Goal: Task Accomplishment & Management: Use online tool/utility

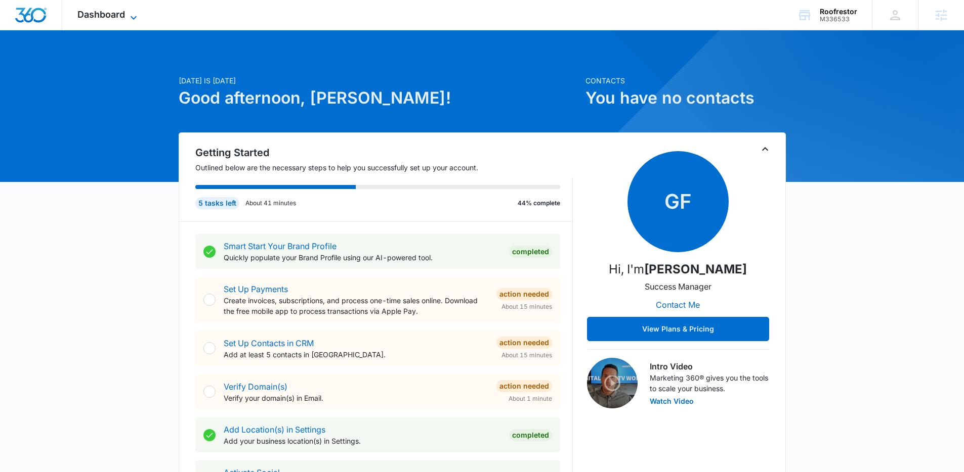
click at [120, 9] on span "Dashboard" at bounding box center [101, 14] width 48 height 11
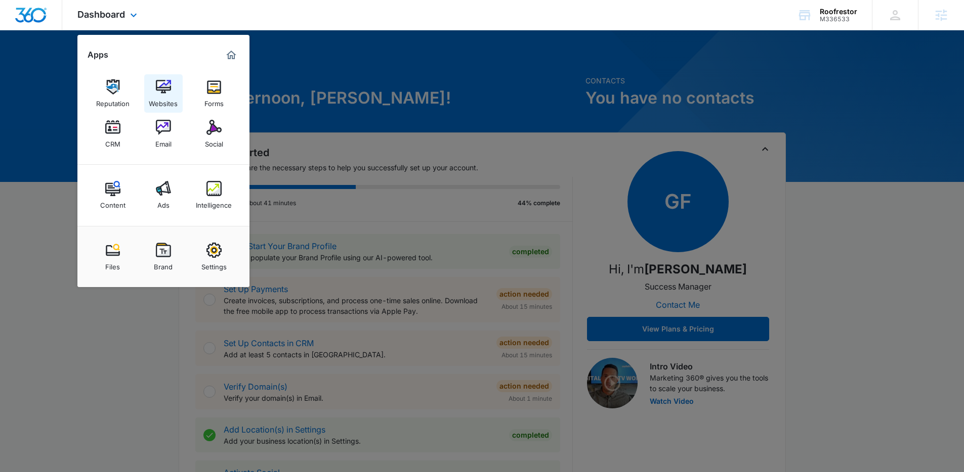
click at [166, 89] on img at bounding box center [163, 86] width 15 height 15
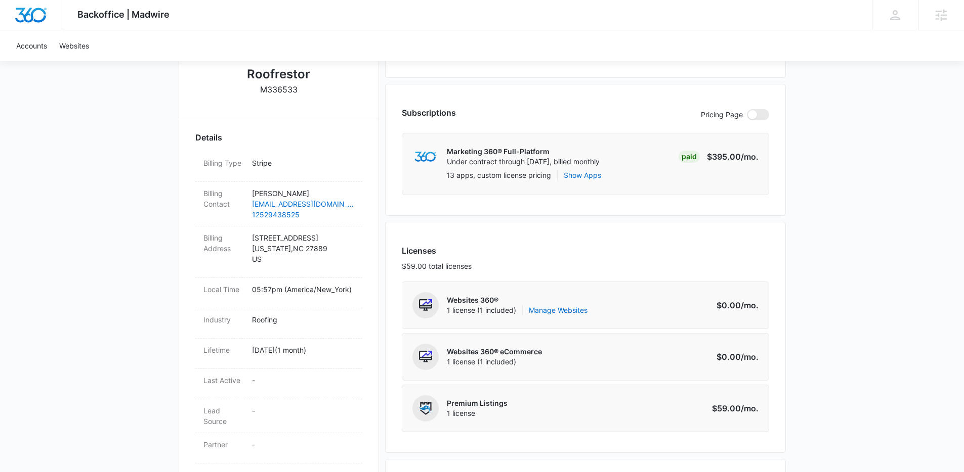
scroll to position [237, 0]
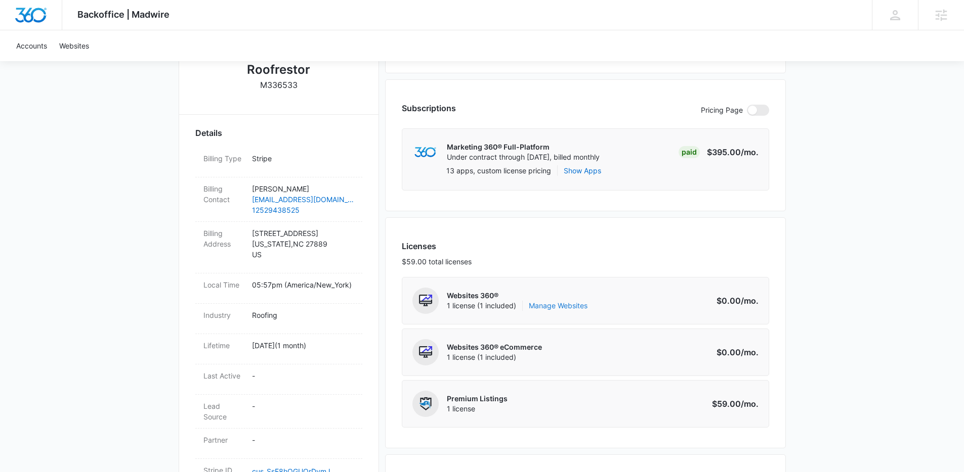
click at [546, 306] on link "Manage Websites" at bounding box center [558, 306] width 59 height 10
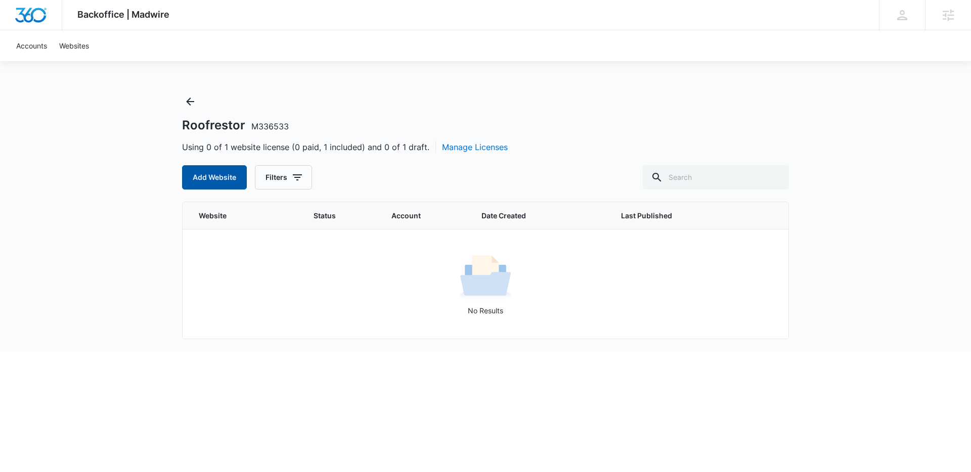
click at [210, 186] on button "Add Website" at bounding box center [214, 177] width 65 height 24
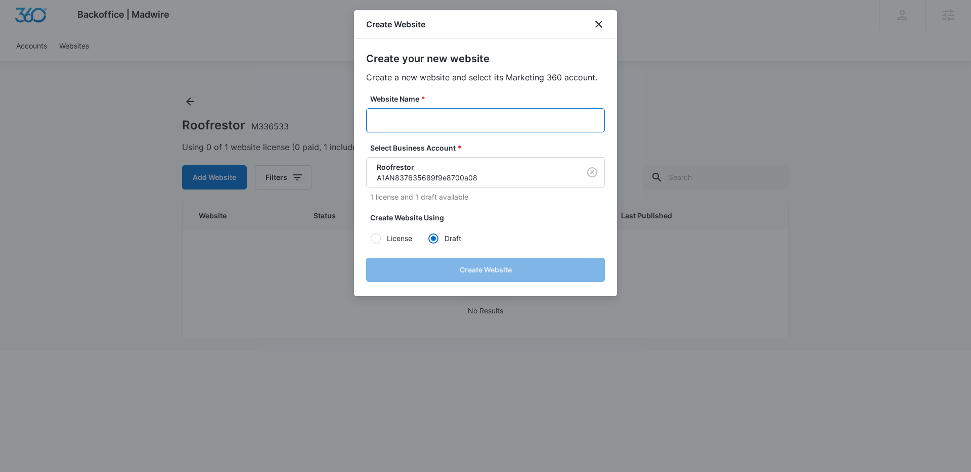
click at [393, 124] on input "Website Name *" at bounding box center [485, 120] width 239 height 24
paste input "M336533"
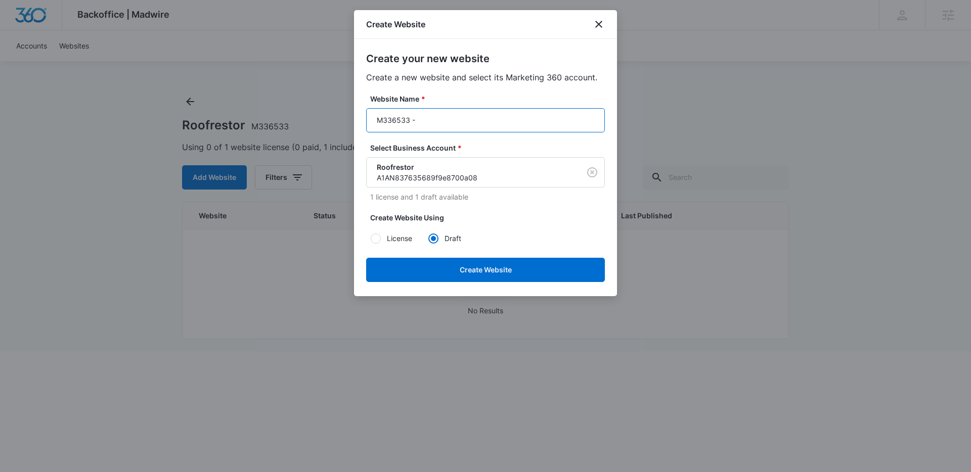
paste input "Roofrestor"
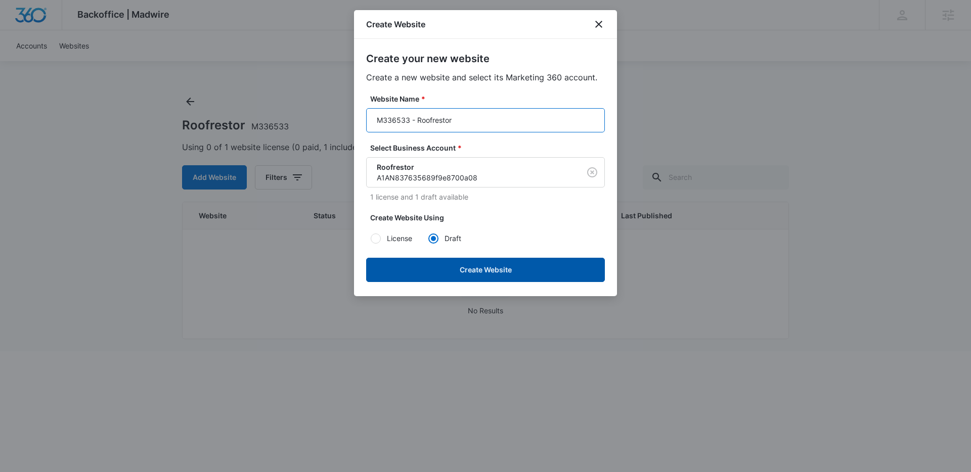
type input "M336533 - Roofrestor"
click at [463, 272] on button "Create Website" at bounding box center [485, 270] width 239 height 24
